Goal: Task Accomplishment & Management: Complete application form

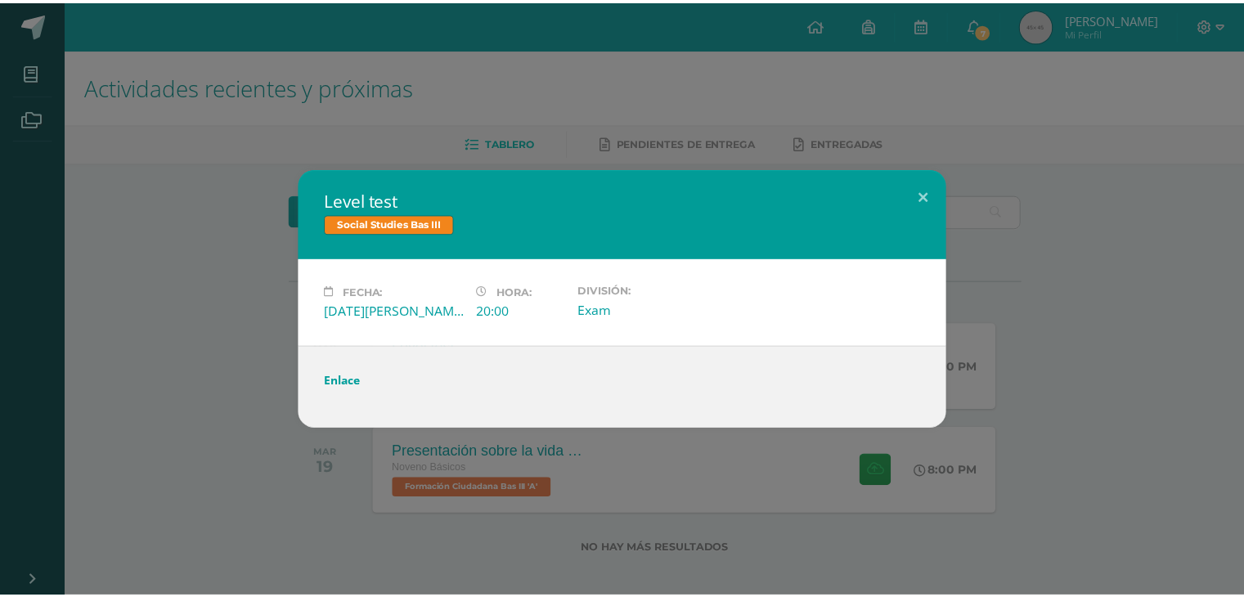
scroll to position [10, 0]
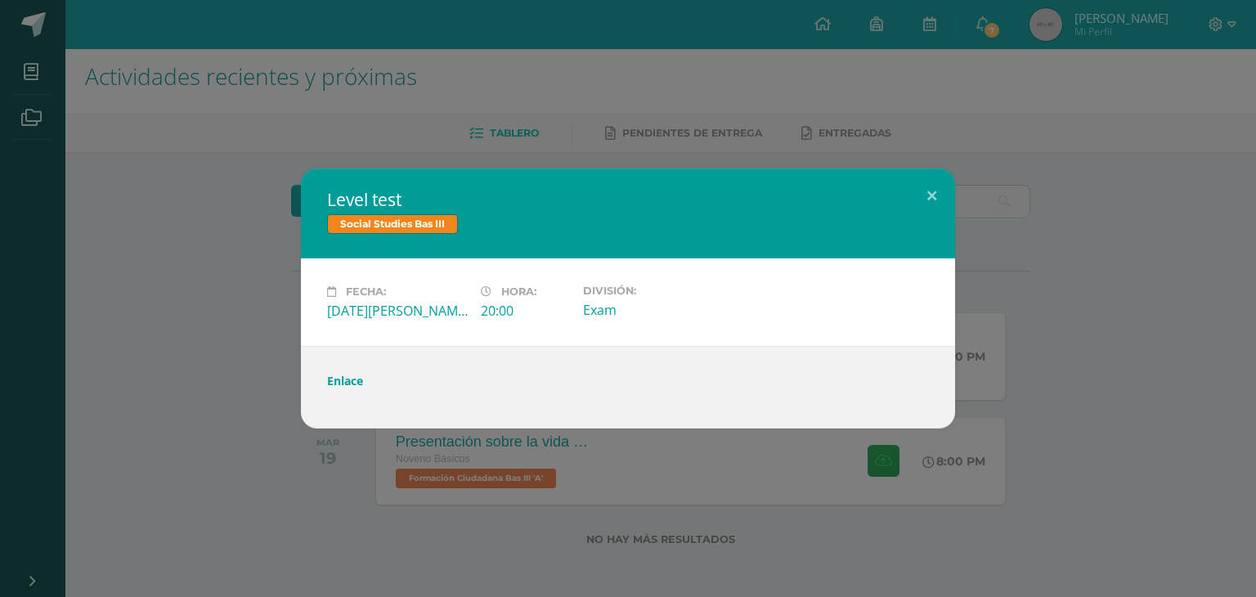
click at [498, 116] on div "Level test Social Studies Bas III Fecha: Martes 12 de Agosto Hora: 20:00 Divisi…" at bounding box center [628, 298] width 1256 height 597
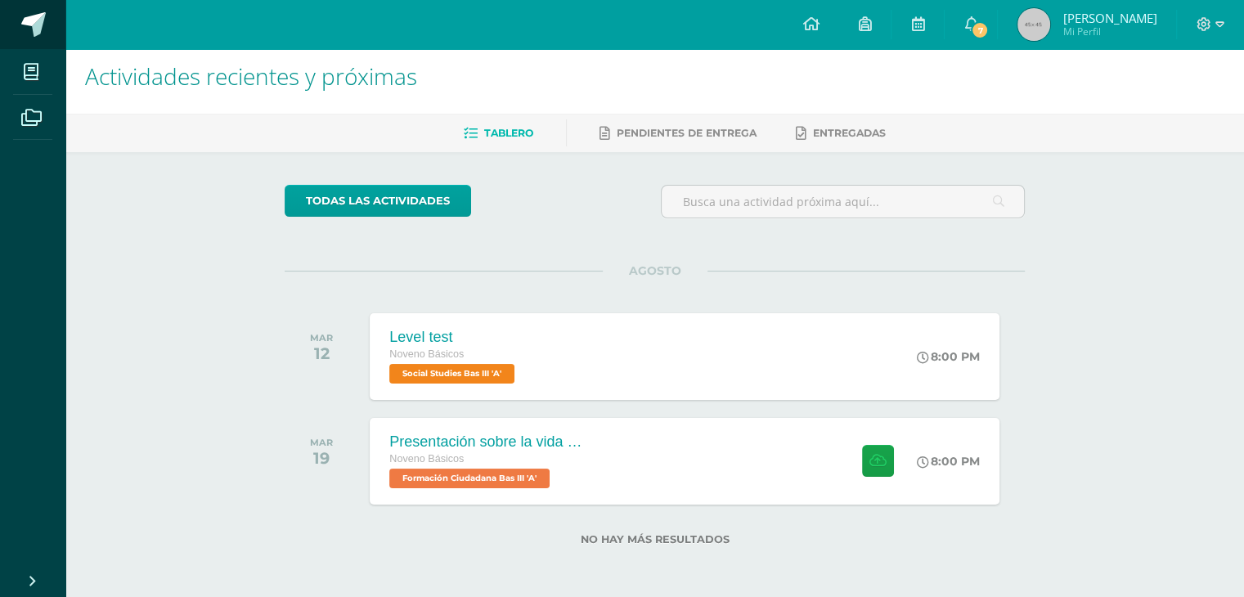
click at [18, 15] on link at bounding box center [32, 24] width 65 height 49
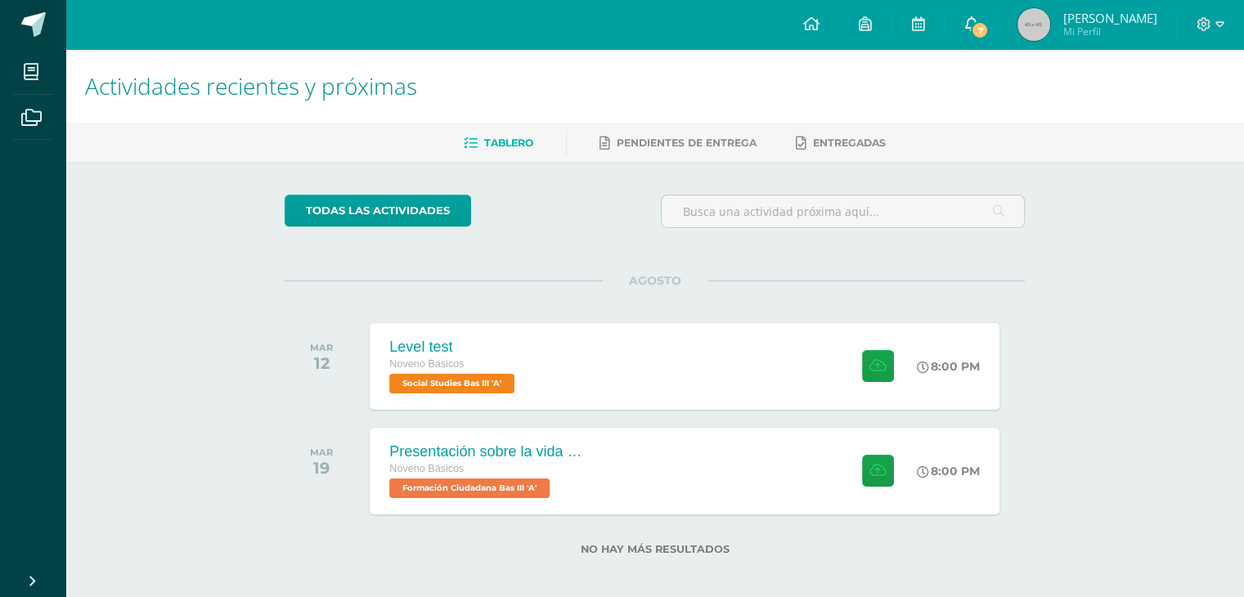
click at [977, 30] on icon at bounding box center [970, 23] width 13 height 15
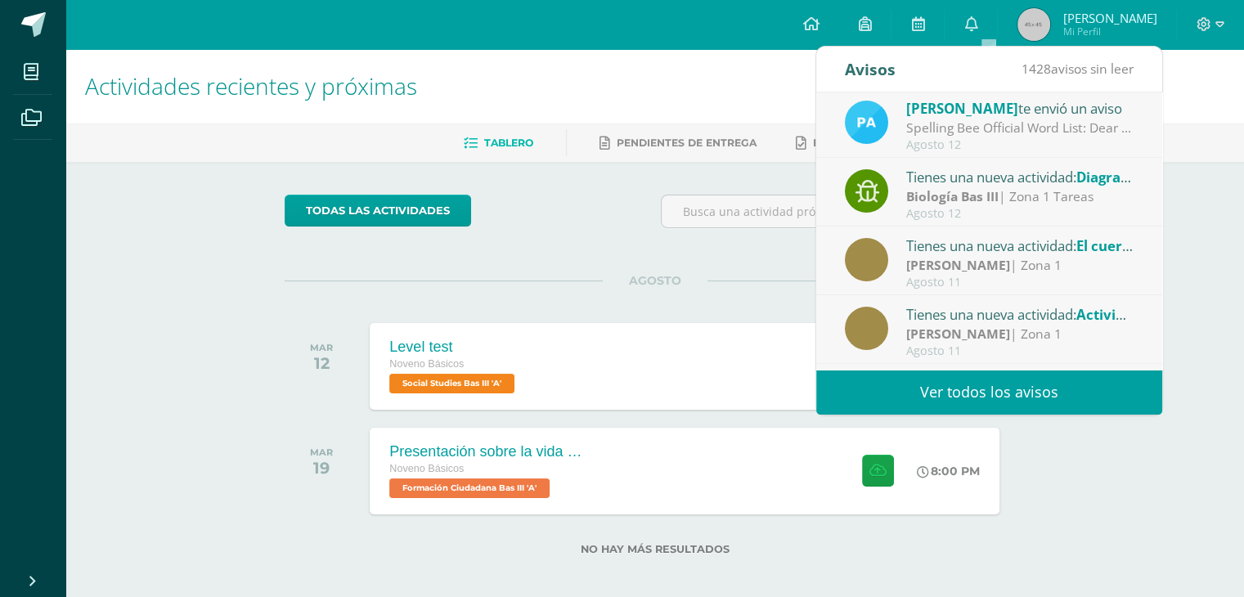
scroll to position [144, 0]
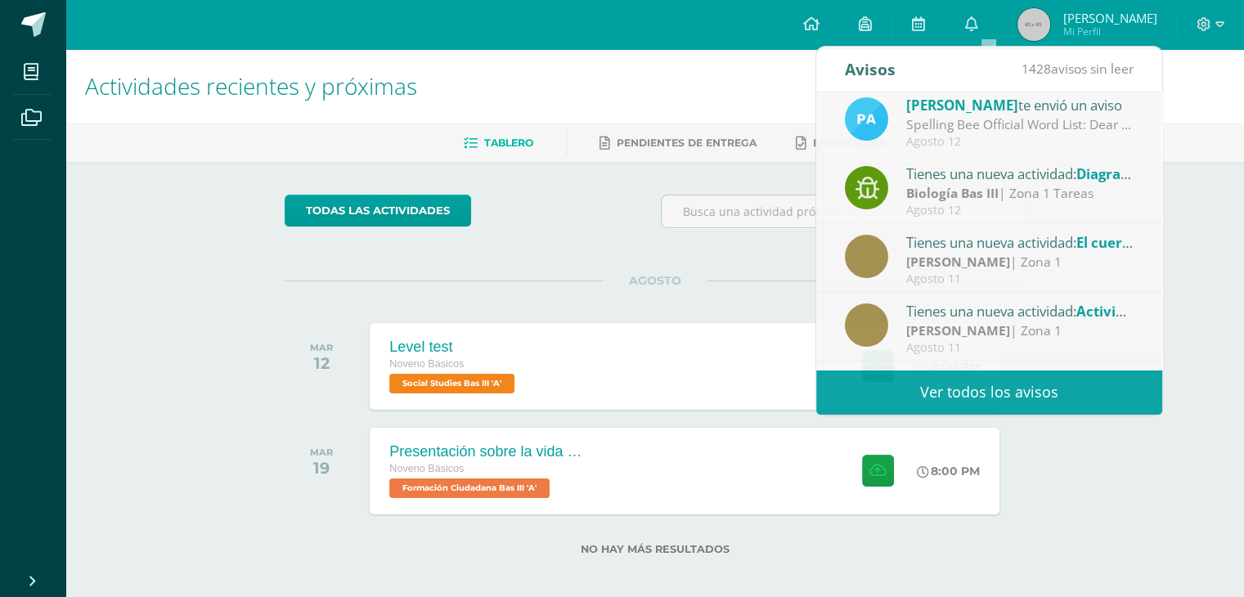
click at [533, 222] on div "todas las Actividades" at bounding box center [435, 218] width 314 height 47
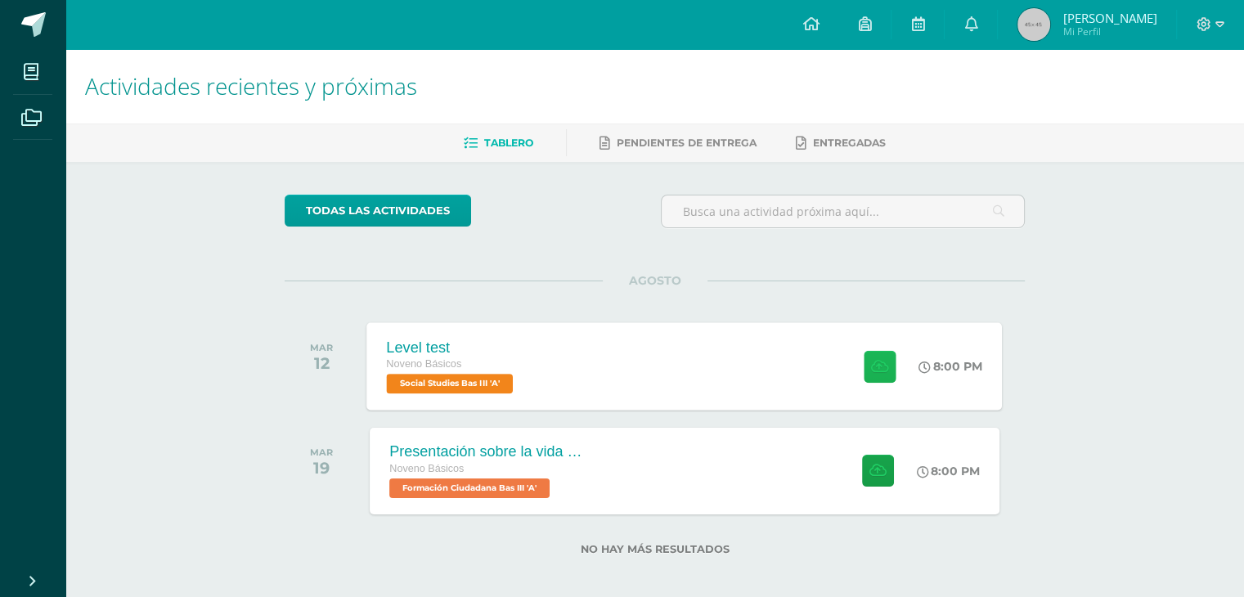
click at [878, 366] on icon at bounding box center [879, 366] width 17 height 14
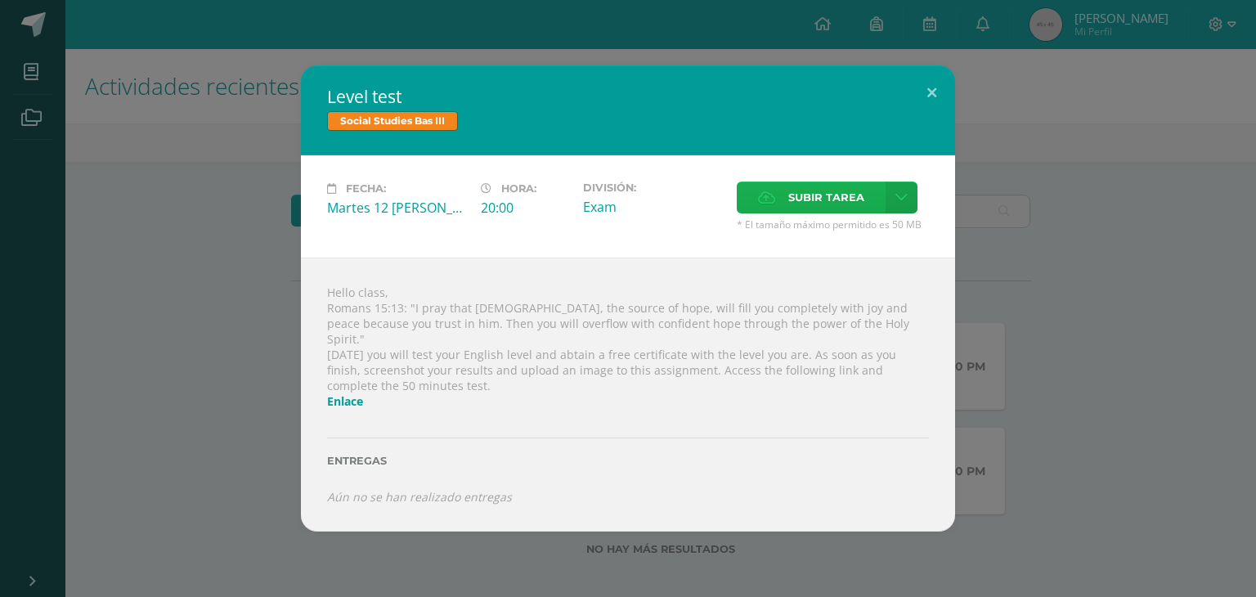
click at [834, 213] on span "Subir tarea" at bounding box center [827, 197] width 76 height 30
click at [0, 0] on input "Subir tarea" at bounding box center [0, 0] width 0 height 0
click at [838, 195] on span "Subir tarea" at bounding box center [827, 197] width 76 height 30
click at [0, 0] on input "Subir tarea" at bounding box center [0, 0] width 0 height 0
click at [793, 197] on span "Subir tarea" at bounding box center [827, 197] width 76 height 30
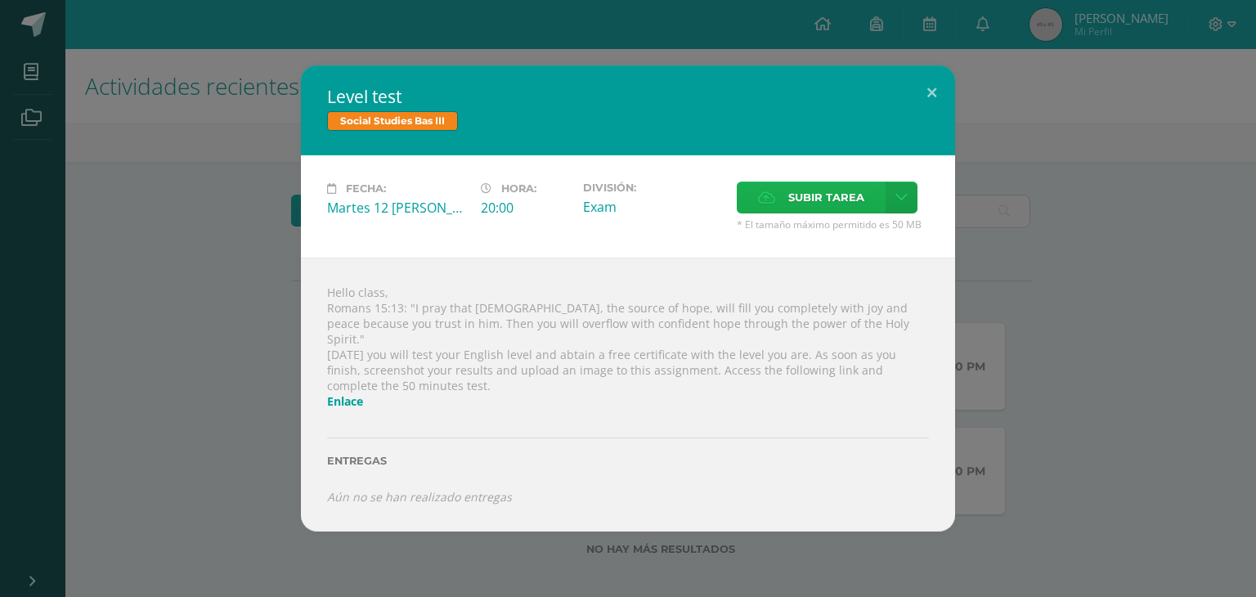
click at [0, 0] on input "Subir tarea" at bounding box center [0, 0] width 0 height 0
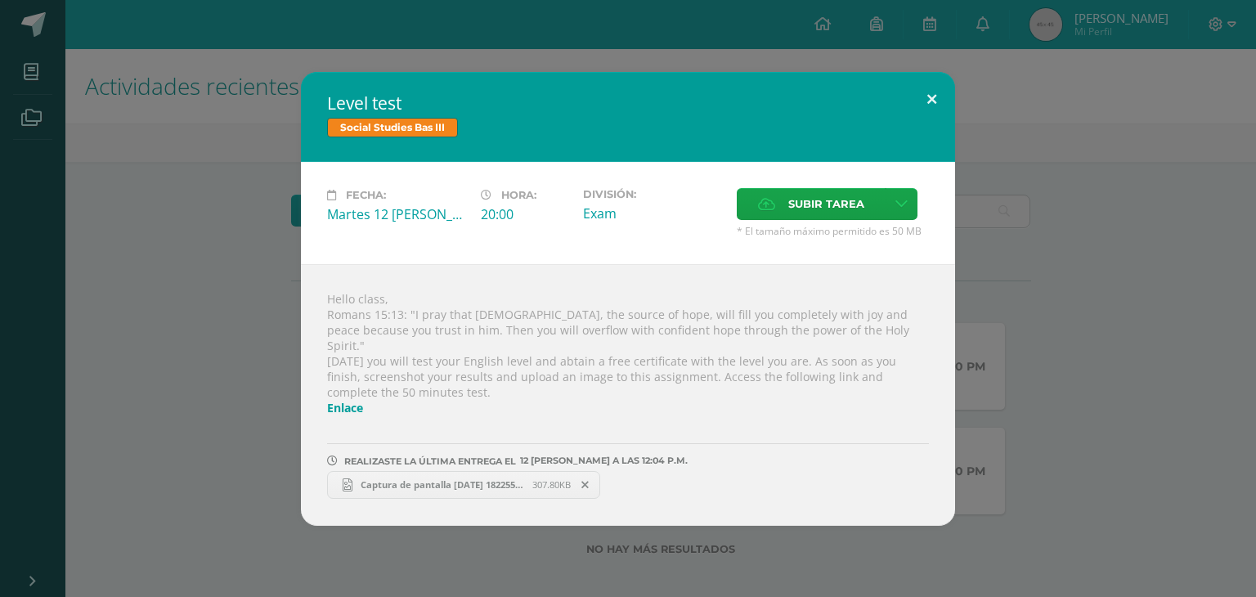
click at [929, 108] on button at bounding box center [932, 100] width 47 height 56
